Goal: Information Seeking & Learning: Find specific page/section

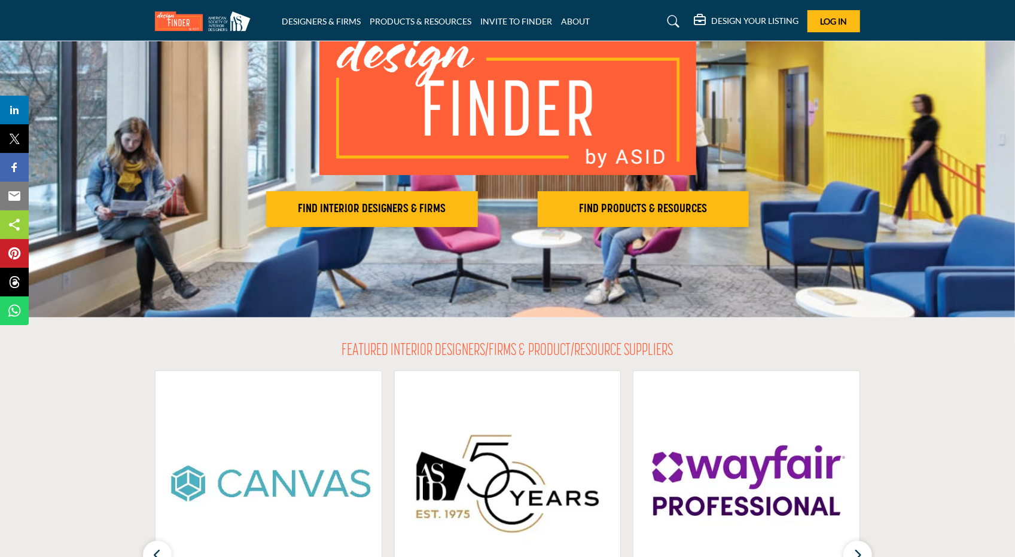
scroll to position [161, 0]
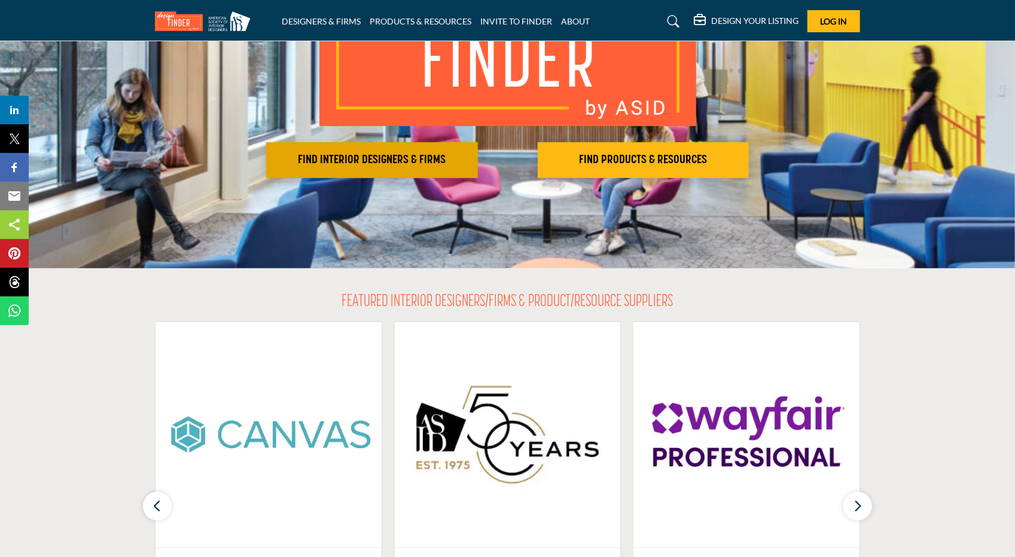
click at [418, 158] on h2 "FIND INTERIOR DESIGNERS & FIRMS" at bounding box center [372, 160] width 204 height 14
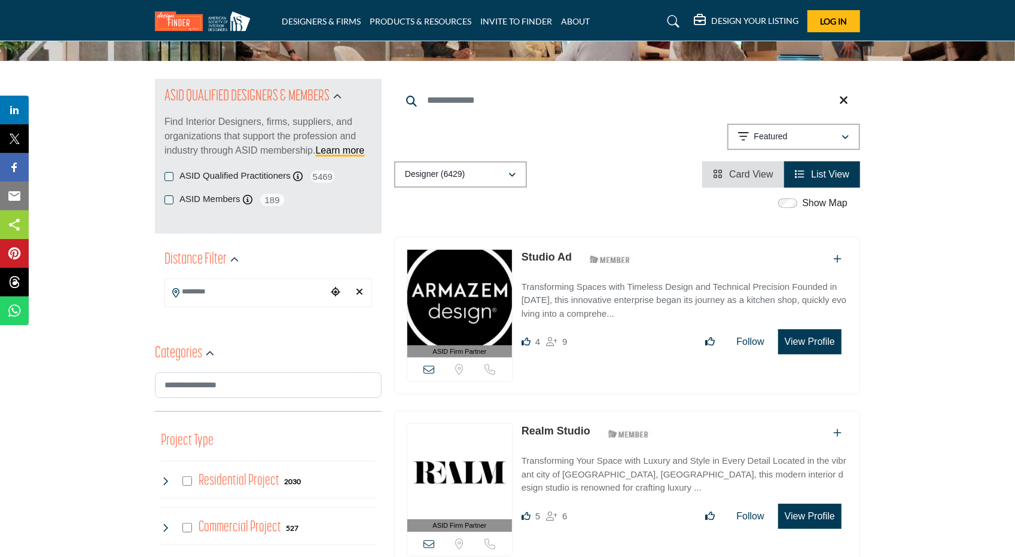
scroll to position [99, 0]
click at [215, 167] on div "ASID QUALIFIED DESIGNERS & MEMBERS Find Interior Designers, firms, suppliers, a…" at bounding box center [267, 123] width 207 height 90
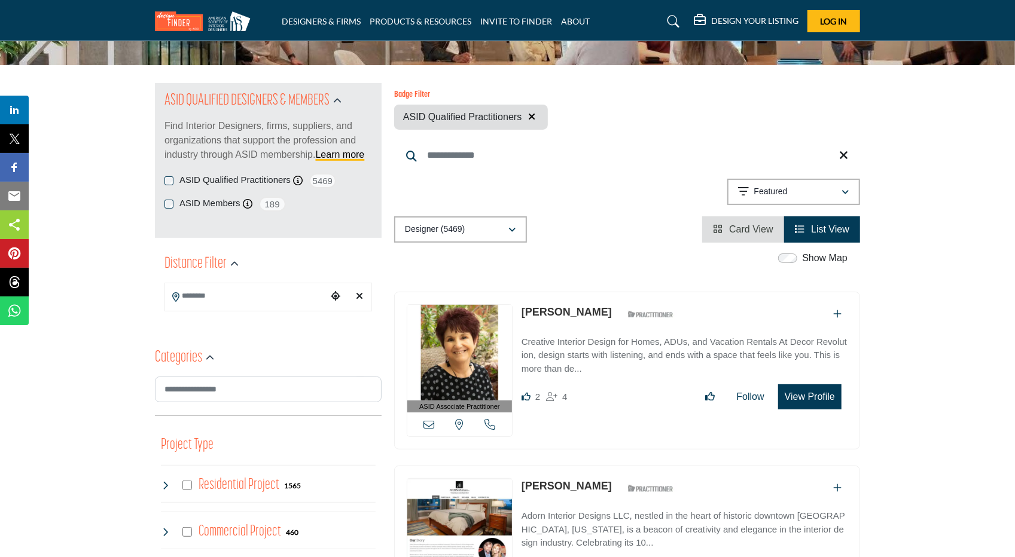
scroll to position [94, 0]
click at [457, 154] on input "Search Keyword" at bounding box center [627, 156] width 466 height 29
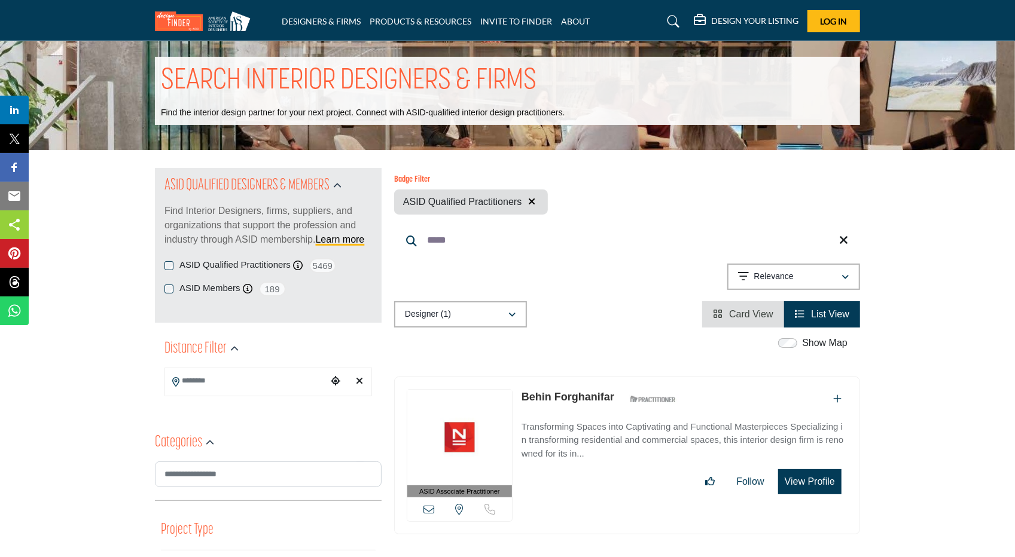
scroll to position [8, 0]
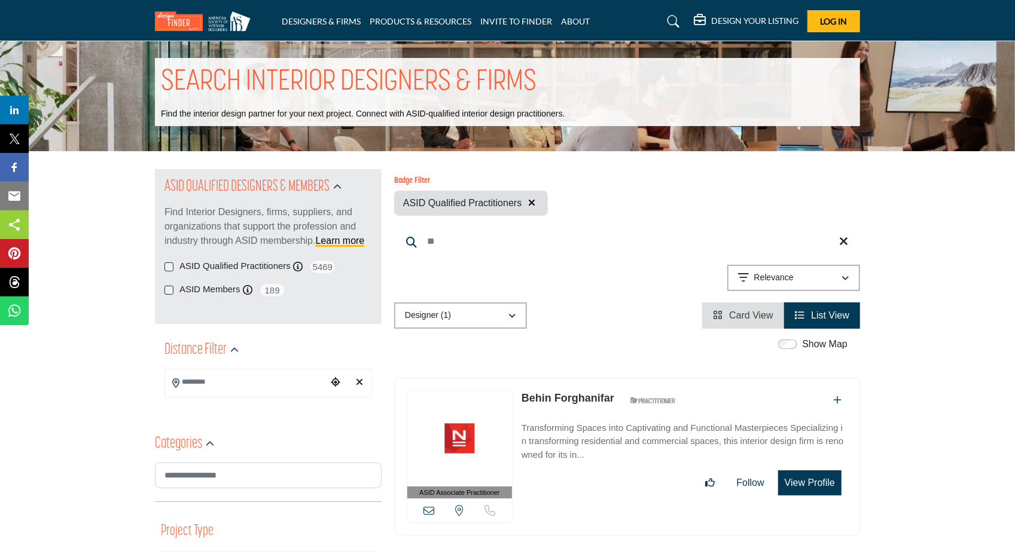
type input "*"
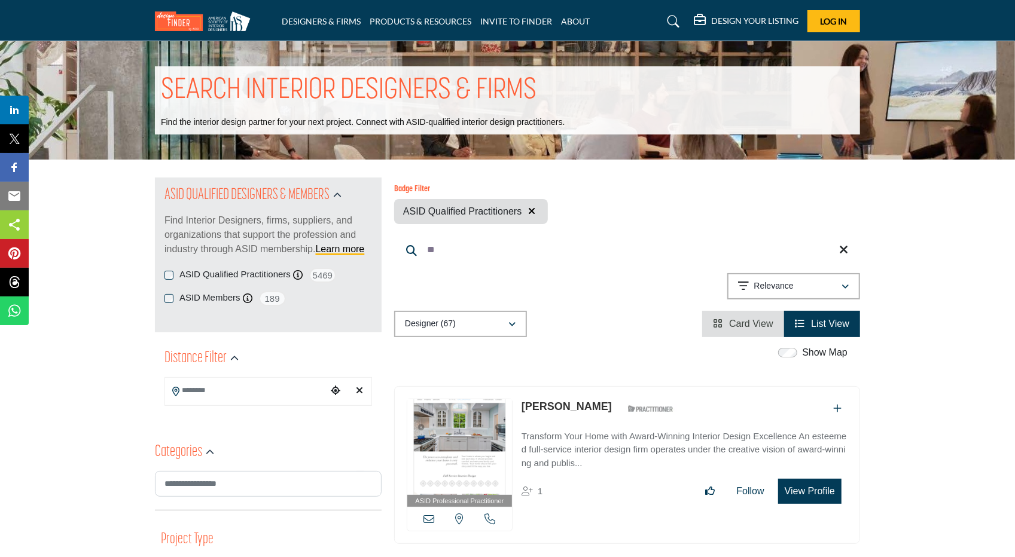
type input "*"
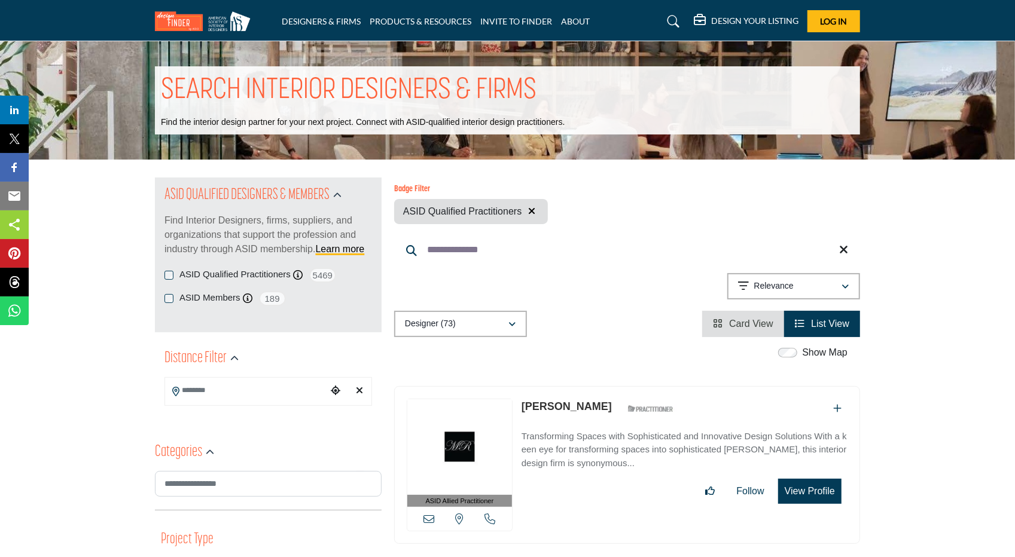
drag, startPoint x: 496, startPoint y: 252, endPoint x: 410, endPoint y: 244, distance: 86.4
click at [410, 244] on input "**********" at bounding box center [627, 250] width 466 height 29
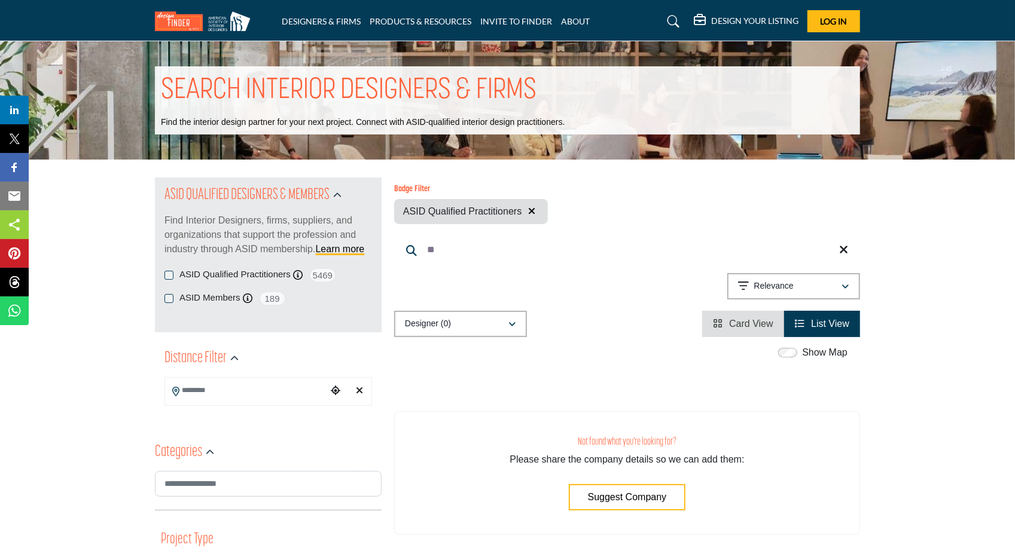
type input "*"
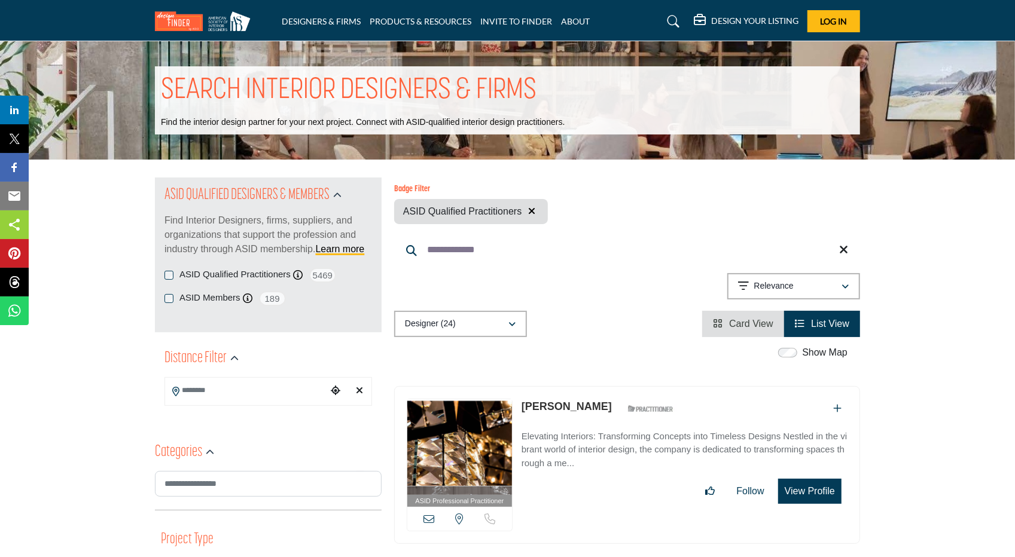
type input "**********"
